Goal: Information Seeking & Learning: Learn about a topic

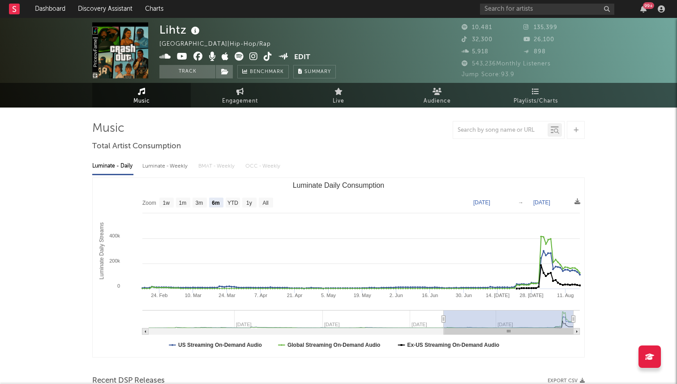
select select "6m"
click at [47, 4] on link "Dashboard" at bounding box center [50, 9] width 43 height 18
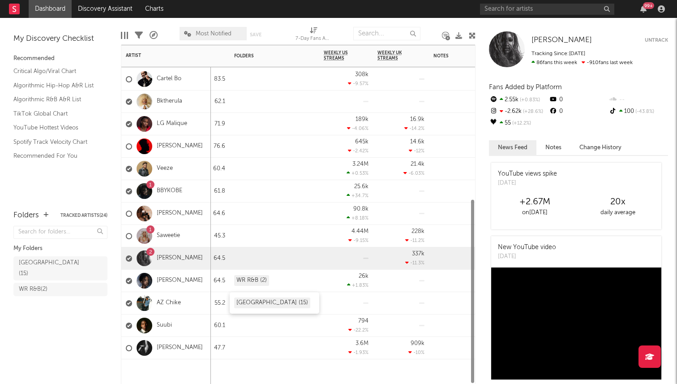
click at [284, 302] on div "[GEOGRAPHIC_DATA] (15)" at bounding box center [272, 302] width 76 height 11
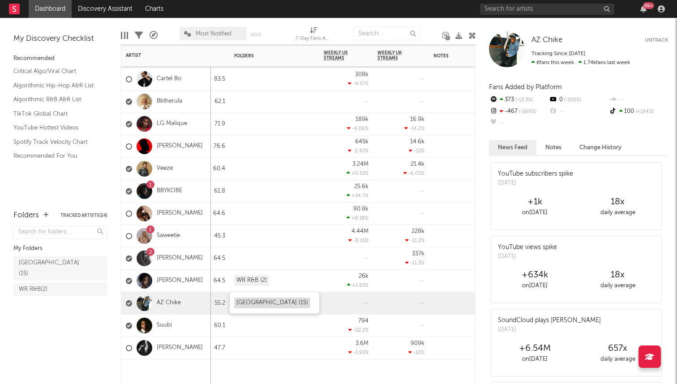
click at [281, 304] on div "[GEOGRAPHIC_DATA] (15)" at bounding box center [272, 302] width 76 height 11
click at [305, 304] on div "[GEOGRAPHIC_DATA] (15)" at bounding box center [275, 302] width 90 height 21
click at [64, 258] on div "[GEOGRAPHIC_DATA] ( 15 )" at bounding box center [50, 268] width 63 height 21
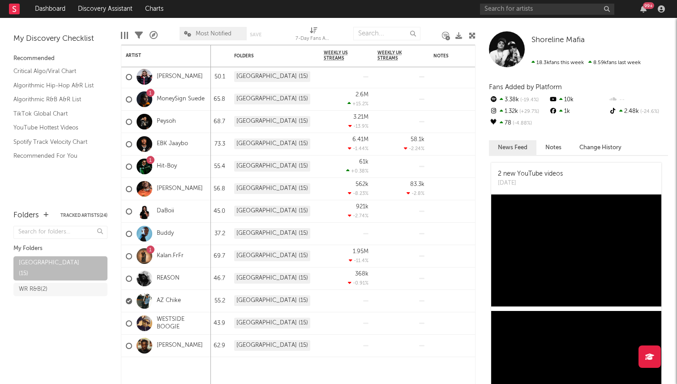
click at [206, 32] on span "Most Notified" at bounding box center [214, 34] width 36 height 6
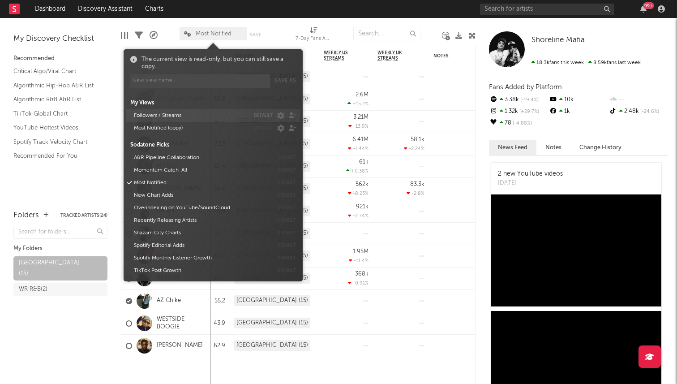
click at [197, 113] on button "Followers / Streams" at bounding box center [190, 115] width 119 height 13
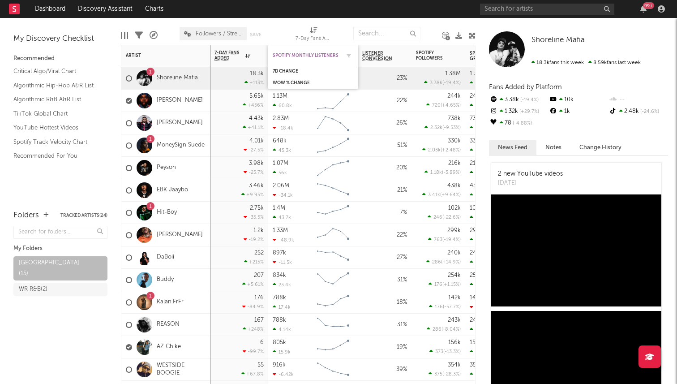
click at [328, 55] on div "Spotify Monthly Listeners" at bounding box center [306, 55] width 67 height 5
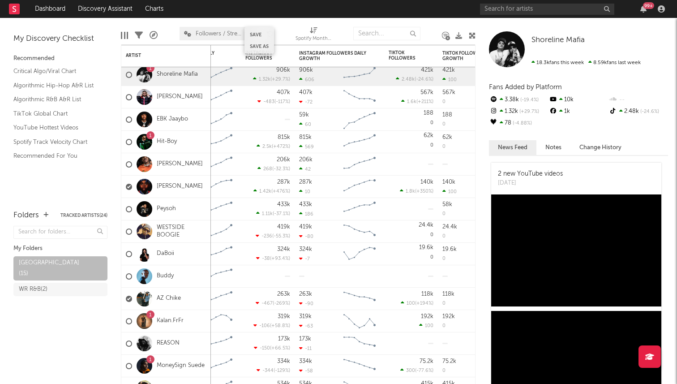
click at [258, 52] on div "Save Save as" at bounding box center [260, 40] width 30 height 27
click at [260, 58] on div "Instagram Followers" at bounding box center [260, 55] width 31 height 11
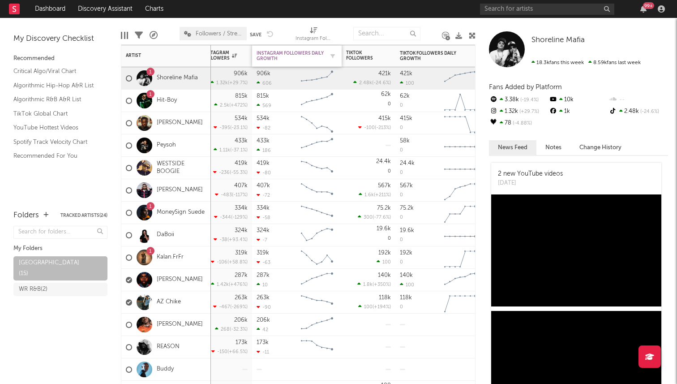
click at [265, 58] on div "Instagram Followers Daily Growth" at bounding box center [290, 56] width 67 height 11
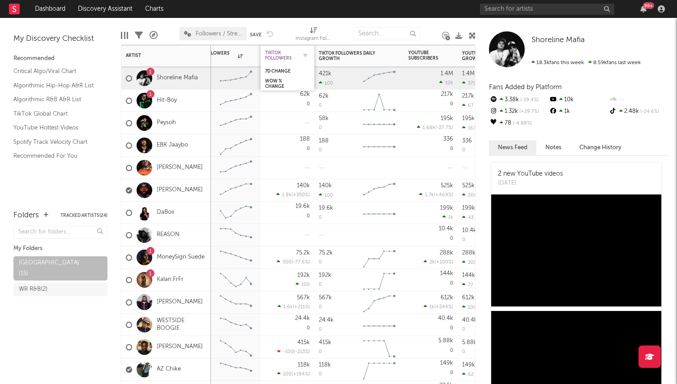
click at [271, 55] on div "TikTok Followers" at bounding box center [280, 55] width 31 height 11
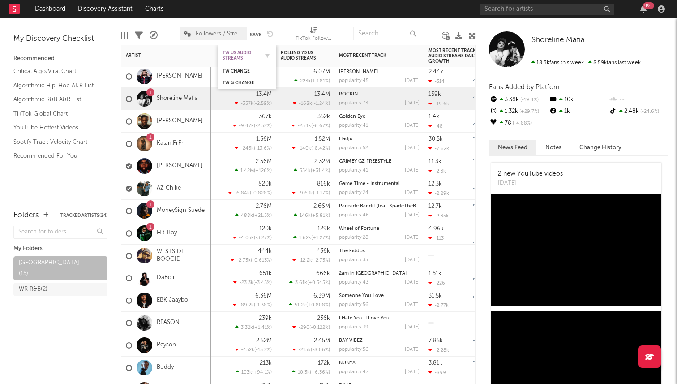
click at [240, 54] on div "TW US Audio Streams" at bounding box center [241, 55] width 36 height 11
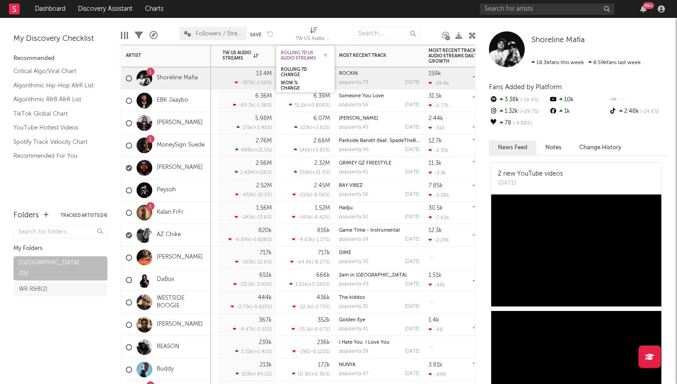
click at [288, 55] on div "Rolling 7D US Audio Streams" at bounding box center [299, 55] width 36 height 11
click at [295, 47] on div "Rolling 7D US Audio Streams" at bounding box center [299, 55] width 36 height 16
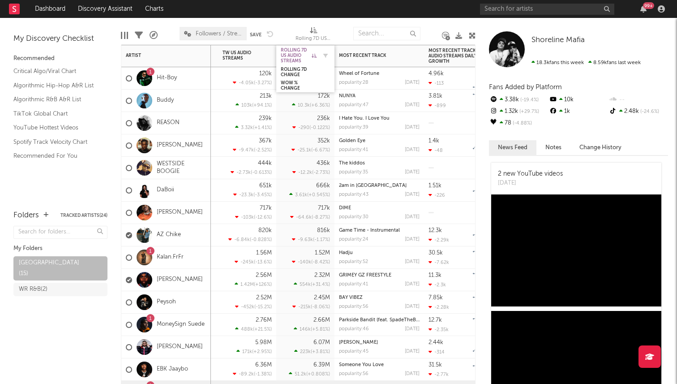
click at [293, 52] on div "Rolling 7D US Audio Streams" at bounding box center [299, 55] width 36 height 16
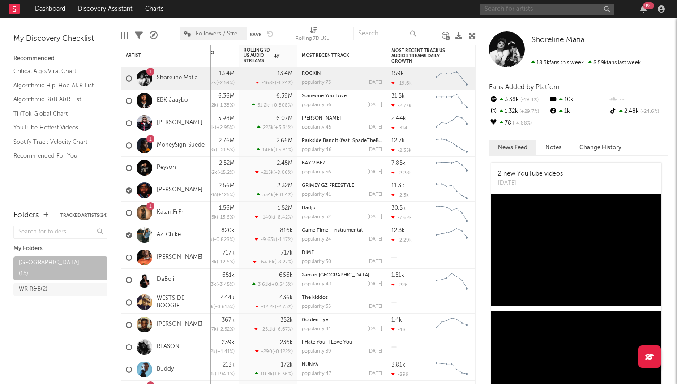
click at [521, 13] on input "text" at bounding box center [547, 9] width 134 height 11
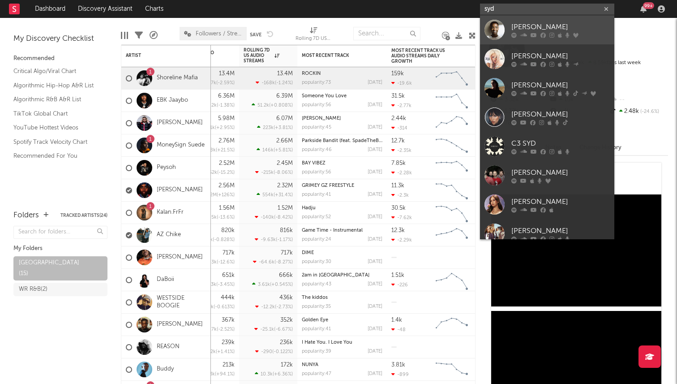
type input "syd"
click at [522, 30] on div "[PERSON_NAME]" at bounding box center [561, 26] width 99 height 11
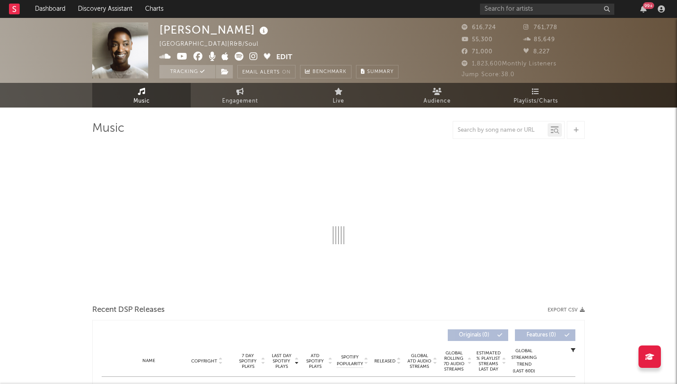
select select "6m"
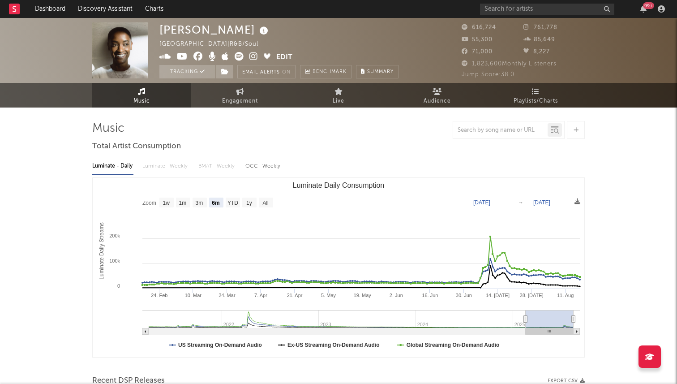
select select "6m"
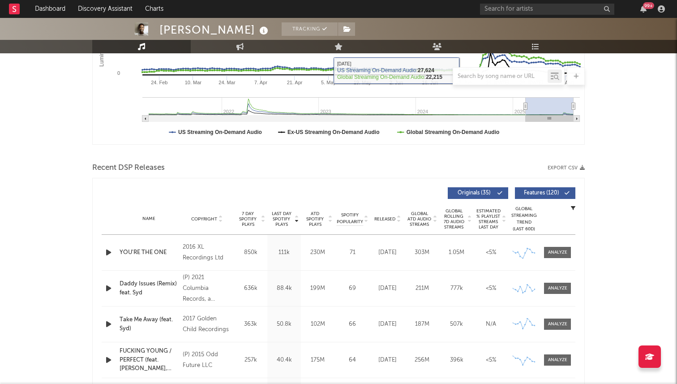
scroll to position [332, 0]
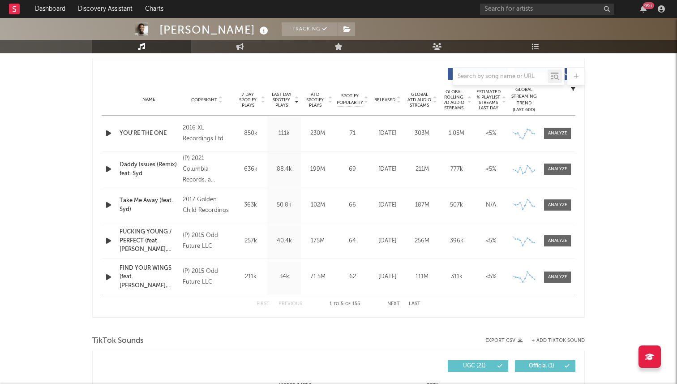
click at [206, 99] on span "Copyright" at bounding box center [204, 99] width 26 height 5
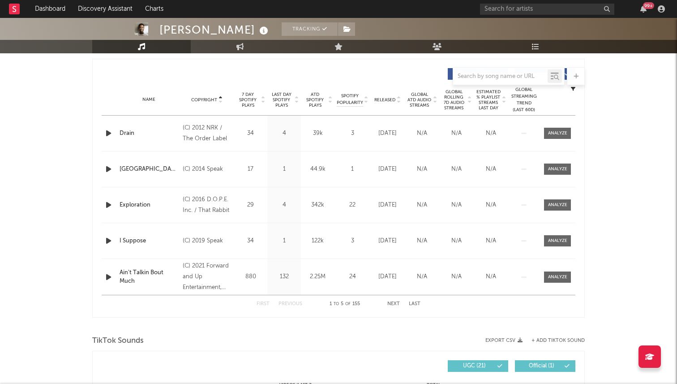
click at [206, 99] on span "Copyright" at bounding box center [204, 99] width 26 height 5
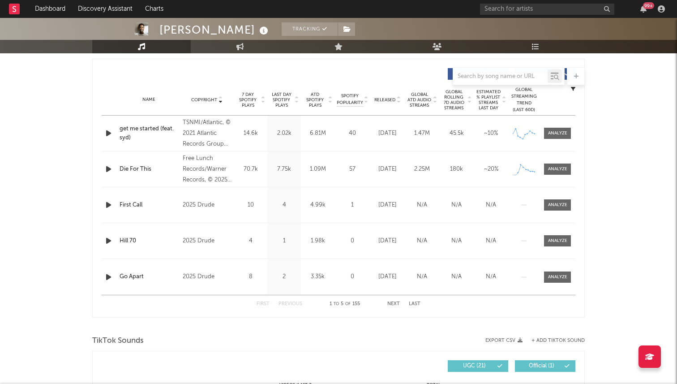
click at [149, 169] on div "Die For This" at bounding box center [149, 169] width 59 height 9
click at [440, 46] on icon at bounding box center [437, 46] width 9 height 7
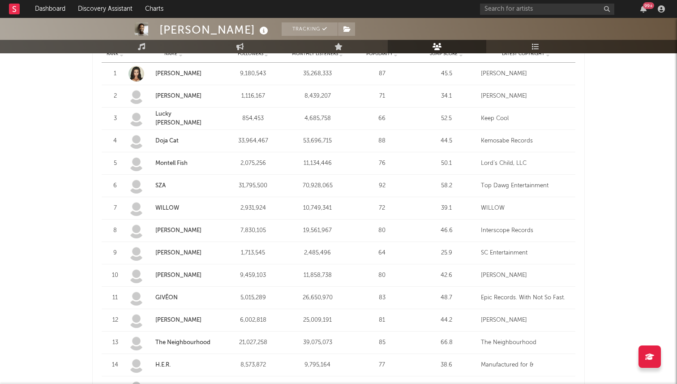
scroll to position [386, 0]
